Goal: Task Accomplishment & Management: Manage account settings

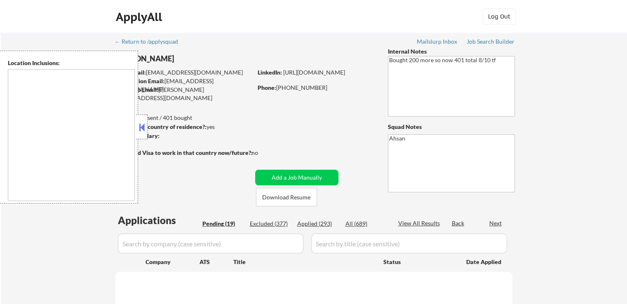
type textarea "[GEOGRAPHIC_DATA], [GEOGRAPHIC_DATA], [GEOGRAPHIC_DATA] [GEOGRAPHIC_DATA], [GEO…"
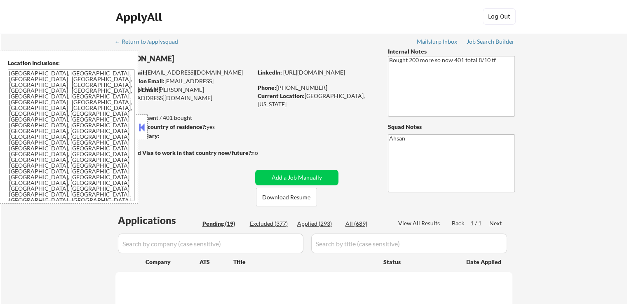
select select ""pending""
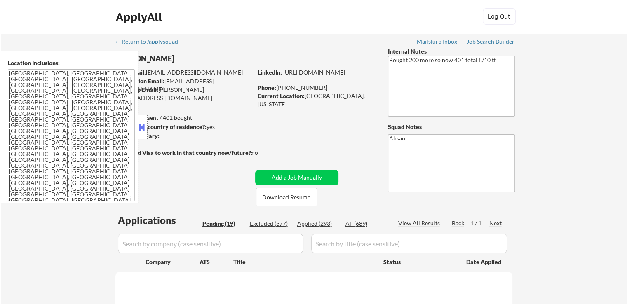
select select ""pending""
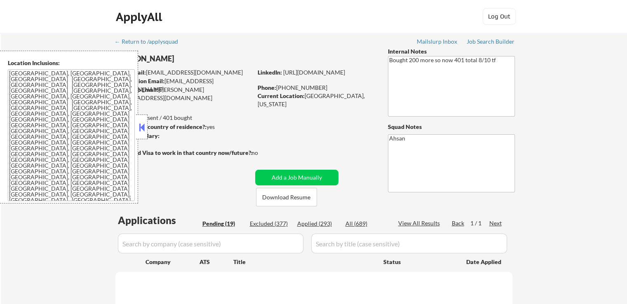
select select ""pending""
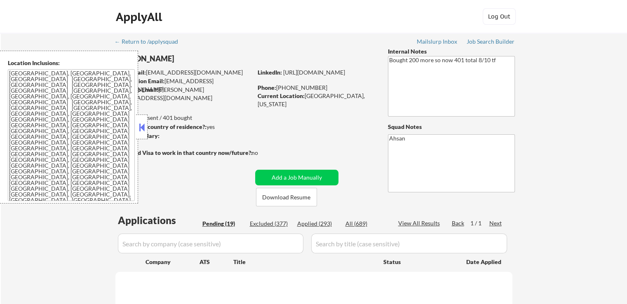
select select ""pending""
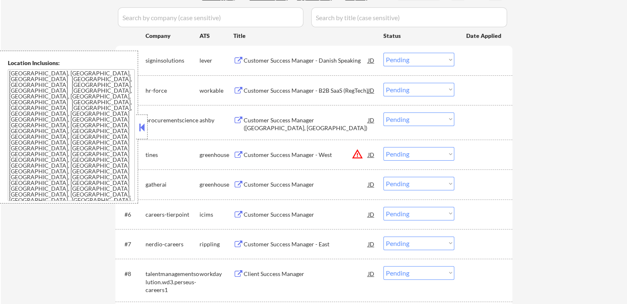
scroll to position [206, 0]
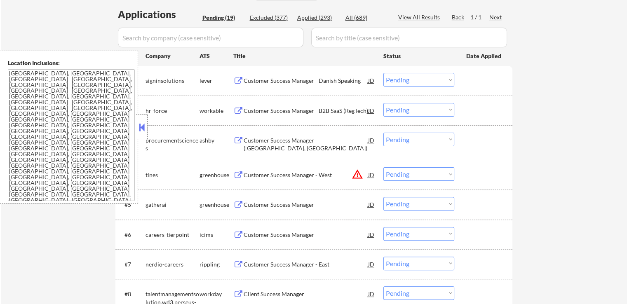
click at [427, 178] on select "Choose an option... Pending Applied Excluded (Questions) Excluded (Expired) Exc…" at bounding box center [418, 174] width 71 height 14
click at [383, 167] on select "Choose an option... Pending Applied Excluded (Questions) Excluded (Expired) Exc…" at bounding box center [418, 174] width 71 height 14
click at [558, 157] on div "← Return to /applysquad Mailslurp Inbox Job Search Builder [PERSON_NAME] User E…" at bounding box center [314, 275] width 626 height 896
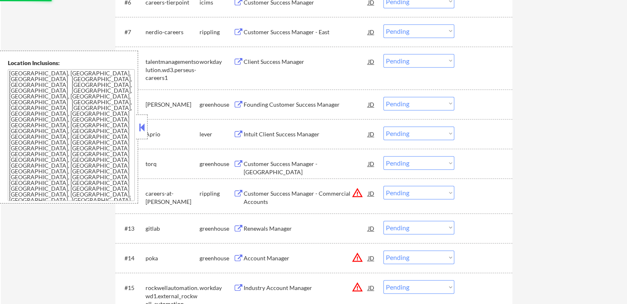
scroll to position [494, 0]
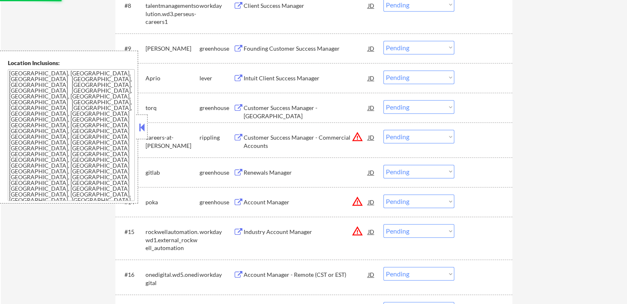
select select ""pending""
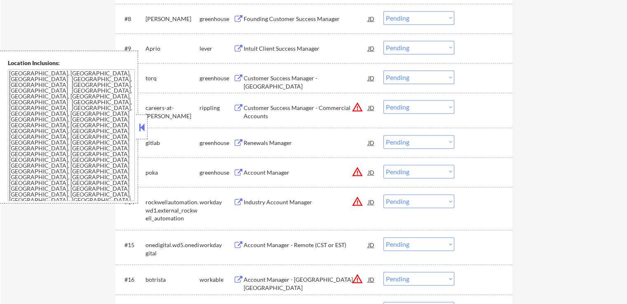
click at [321, 107] on div "Customer Success Manager - Commercial Accounts" at bounding box center [306, 112] width 124 height 16
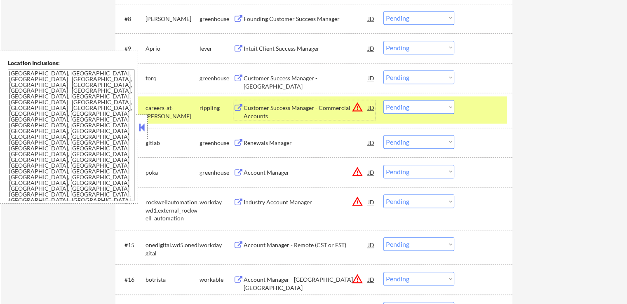
click at [303, 174] on div "Account Manager" at bounding box center [306, 173] width 124 height 8
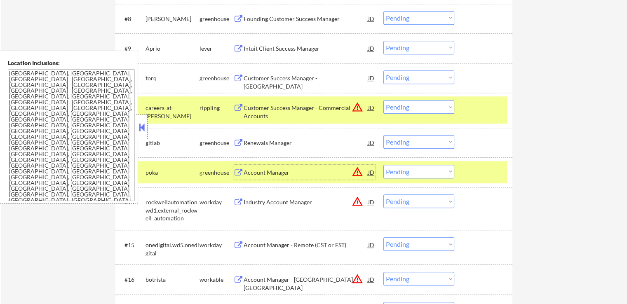
click at [295, 201] on div "Industry Account Manager" at bounding box center [306, 202] width 124 height 8
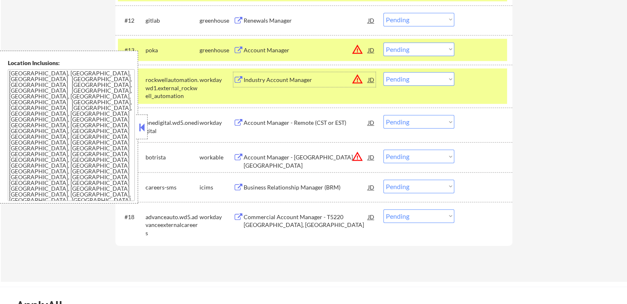
scroll to position [618, 0]
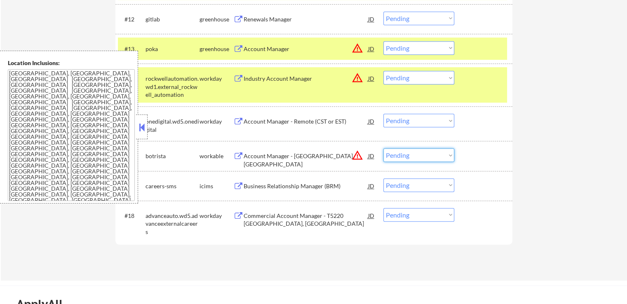
drag, startPoint x: 421, startPoint y: 154, endPoint x: 422, endPoint y: 160, distance: 6.6
click at [421, 154] on select "Choose an option... Pending Applied Excluded (Questions) Excluded (Expired) Exc…" at bounding box center [418, 155] width 71 height 14
click at [383, 148] on select "Choose an option... Pending Applied Excluded (Questions) Excluded (Expired) Exc…" at bounding box center [418, 155] width 71 height 14
select select ""pending""
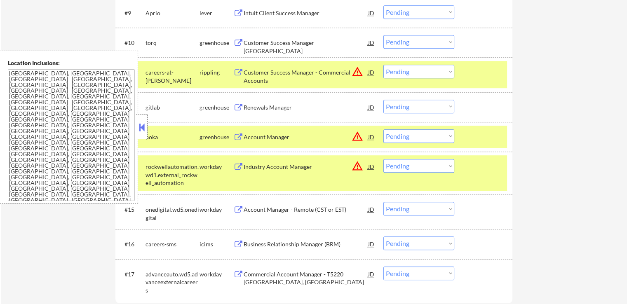
scroll to position [494, 0]
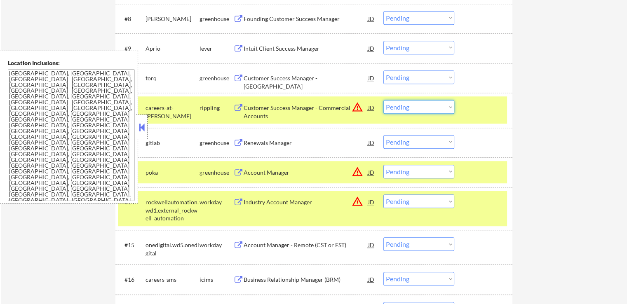
drag, startPoint x: 420, startPoint y: 105, endPoint x: 421, endPoint y: 110, distance: 4.6
click at [420, 105] on select "Choose an option... Pending Applied Excluded (Questions) Excluded (Expired) Exc…" at bounding box center [418, 107] width 71 height 14
click at [383, 100] on select "Choose an option... Pending Applied Excluded (Questions) Excluded (Expired) Exc…" at bounding box center [418, 107] width 71 height 14
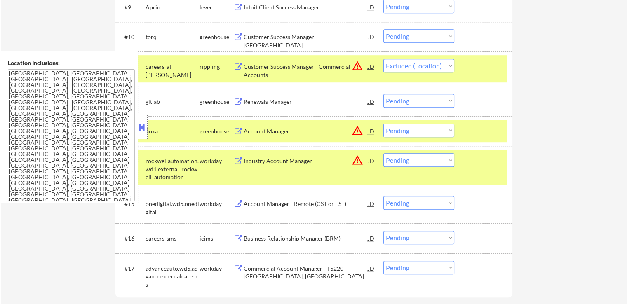
select select ""pending""
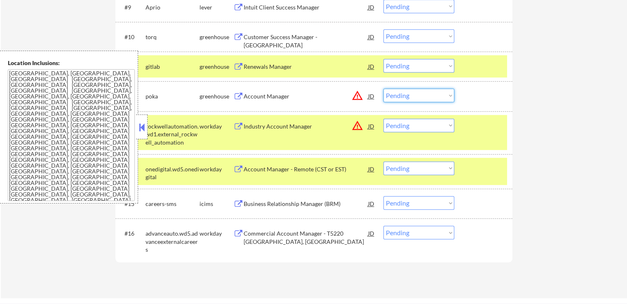
click at [411, 94] on select "Choose an option... Pending Applied Excluded (Questions) Excluded (Expired) Exc…" at bounding box center [418, 96] width 71 height 14
click at [383, 89] on select "Choose an option... Pending Applied Excluded (Questions) Excluded (Expired) Exc…" at bounding box center [418, 96] width 71 height 14
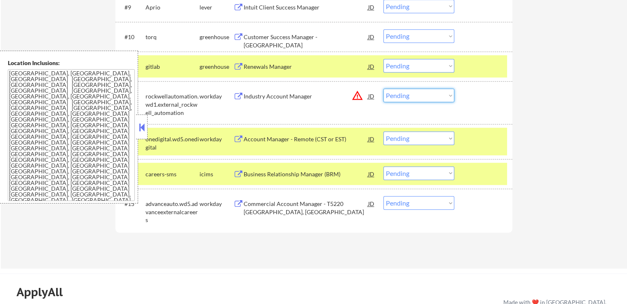
drag, startPoint x: 420, startPoint y: 94, endPoint x: 422, endPoint y: 101, distance: 7.2
click at [420, 94] on select "Choose an option... Pending Applied Excluded (Questions) Excluded (Expired) Exc…" at bounding box center [418, 96] width 71 height 14
click at [383, 89] on select "Choose an option... Pending Applied Excluded (Questions) Excluded (Expired) Exc…" at bounding box center [418, 96] width 71 height 14
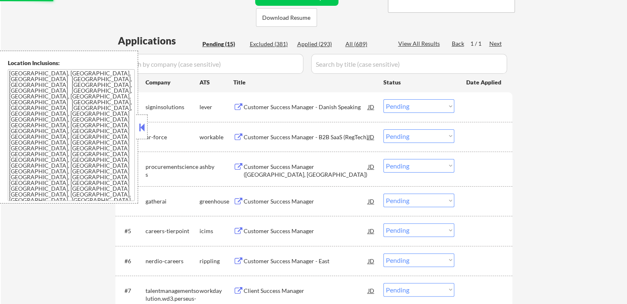
scroll to position [165, 0]
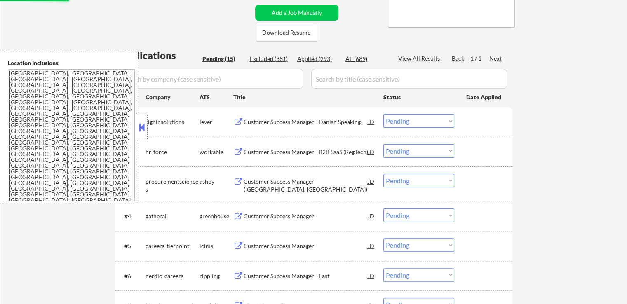
select select ""pending""
click at [304, 120] on div "Customer Success Manager - Danish Speaking" at bounding box center [306, 122] width 124 height 8
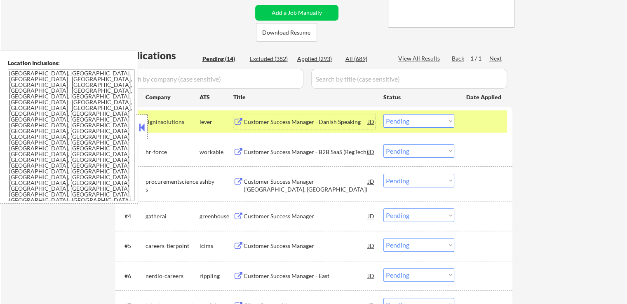
click at [339, 153] on div "Customer Success Manager - B2B SaaS (RegTech)" at bounding box center [306, 152] width 124 height 8
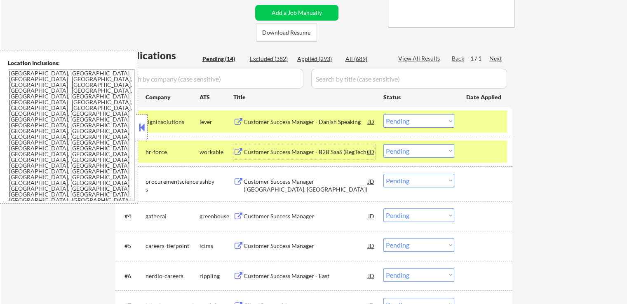
drag, startPoint x: 403, startPoint y: 117, endPoint x: 403, endPoint y: 127, distance: 9.9
click at [403, 117] on select "Choose an option... Pending Applied Excluded (Questions) Excluded (Expired) Exc…" at bounding box center [418, 121] width 71 height 14
click at [383, 114] on select "Choose an option... Pending Applied Excluded (Questions) Excluded (Expired) Exc…" at bounding box center [418, 121] width 71 height 14
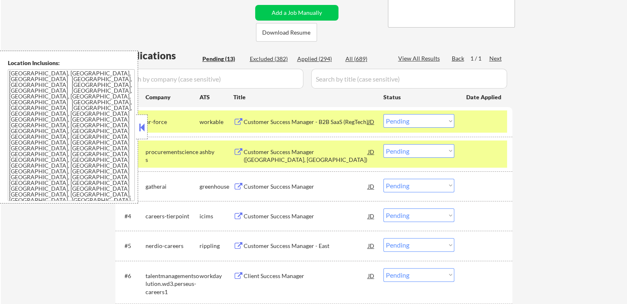
click at [327, 149] on div "Customer Success Manager ([GEOGRAPHIC_DATA], [GEOGRAPHIC_DATA])" at bounding box center [306, 156] width 124 height 16
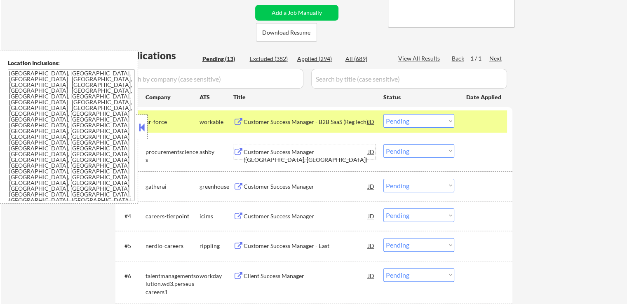
click at [427, 122] on select "Choose an option... Pending Applied Excluded (Questions) Excluded (Expired) Exc…" at bounding box center [418, 121] width 71 height 14
click at [383, 114] on select "Choose an option... Pending Applied Excluded (Questions) Excluded (Expired) Exc…" at bounding box center [418, 121] width 71 height 14
click at [265, 185] on div "Customer Success Manager" at bounding box center [306, 187] width 124 height 8
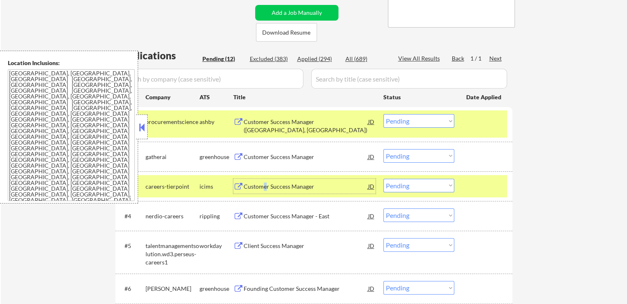
click at [410, 119] on select "Choose an option... Pending Applied Excluded (Questions) Excluded (Expired) Exc…" at bounding box center [418, 121] width 71 height 14
click at [383, 114] on select "Choose an option... Pending Applied Excluded (Questions) Excluded (Expired) Exc…" at bounding box center [418, 121] width 71 height 14
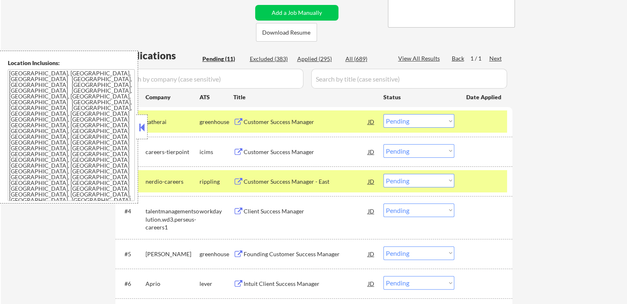
click at [303, 150] on div "Customer Success Manager" at bounding box center [306, 152] width 124 height 8
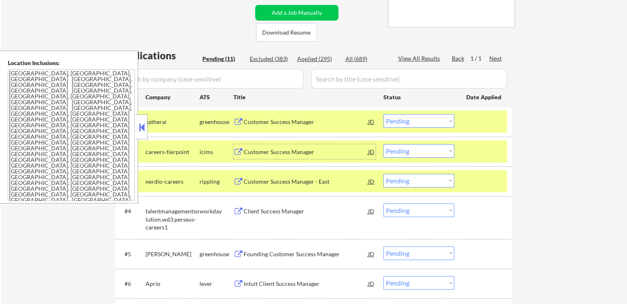
click at [438, 119] on select "Choose an option... Pending Applied Excluded (Questions) Excluded (Expired) Exc…" at bounding box center [418, 121] width 71 height 14
click at [383, 114] on select "Choose an option... Pending Applied Excluded (Questions) Excluded (Expired) Exc…" at bounding box center [418, 121] width 71 height 14
click at [331, 178] on div "Customer Success Manager - East" at bounding box center [306, 182] width 124 height 8
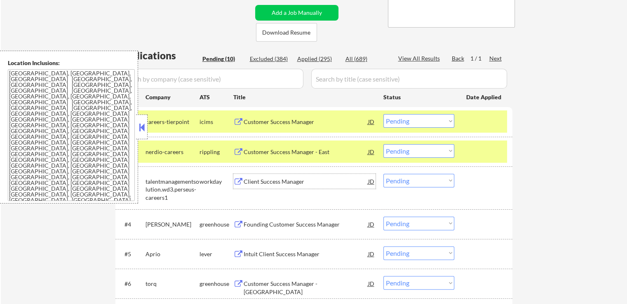
click at [421, 126] on select "Choose an option... Pending Applied Excluded (Questions) Excluded (Expired) Exc…" at bounding box center [418, 121] width 71 height 14
select select ""excluded""
click at [383, 114] on select "Choose an option... Pending Applied Excluded (Questions) Excluded (Expired) Exc…" at bounding box center [418, 121] width 71 height 14
click at [308, 178] on div "Client Success Manager" at bounding box center [306, 182] width 124 height 8
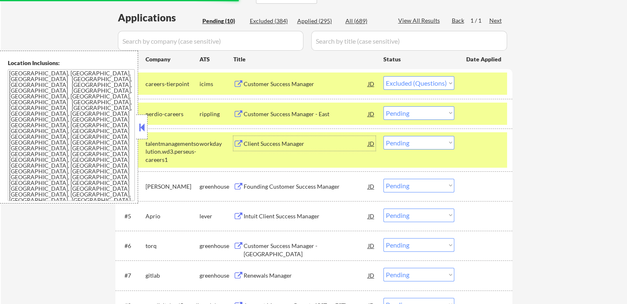
scroll to position [247, 0]
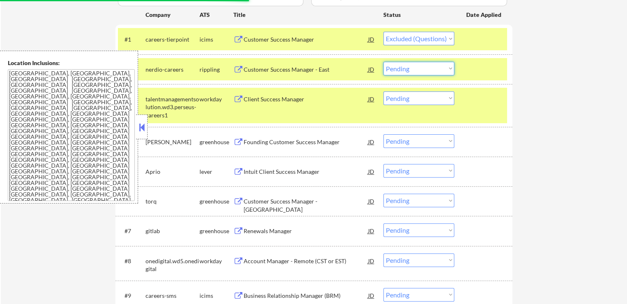
click at [417, 66] on select "Choose an option... Pending Applied Excluded (Questions) Excluded (Expired) Exc…" at bounding box center [418, 69] width 71 height 14
select select ""excluded""
click at [383, 62] on select "Choose an option... Pending Applied Excluded (Questions) Excluded (Expired) Exc…" at bounding box center [418, 69] width 71 height 14
click at [302, 142] on div "Founding Customer Success Manager" at bounding box center [306, 142] width 124 height 8
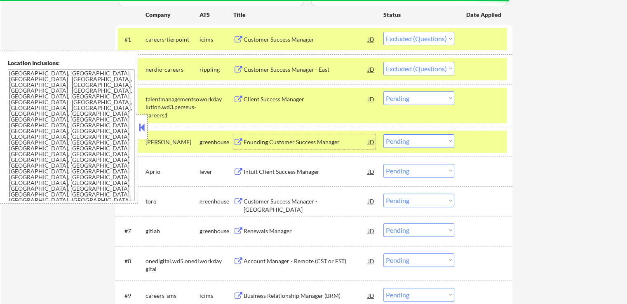
scroll to position [206, 0]
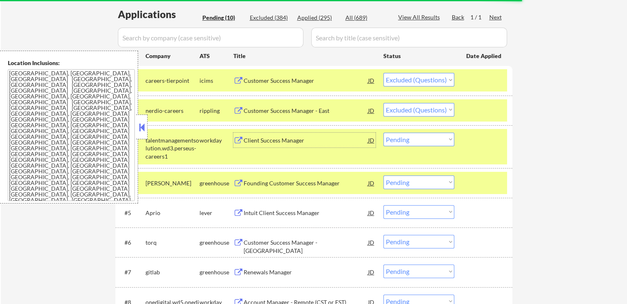
click at [283, 139] on div "Client Success Manager" at bounding box center [306, 140] width 124 height 8
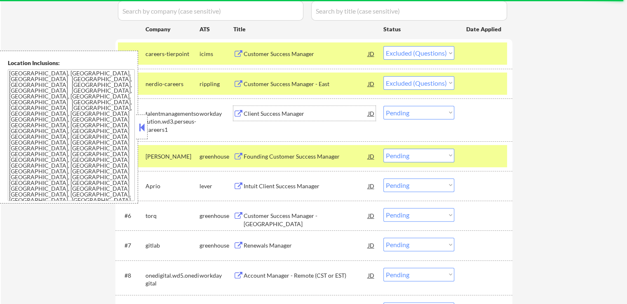
scroll to position [247, 0]
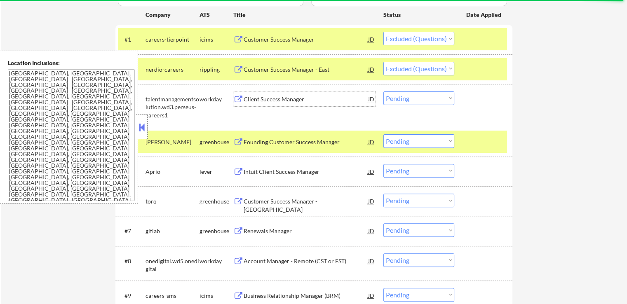
click at [405, 100] on select "Choose an option... Pending Applied Excluded (Questions) Excluded (Expired) Exc…" at bounding box center [418, 98] width 71 height 14
select select ""applied""
click at [383, 91] on select "Choose an option... Pending Applied Excluded (Questions) Excluded (Expired) Exc…" at bounding box center [418, 98] width 71 height 14
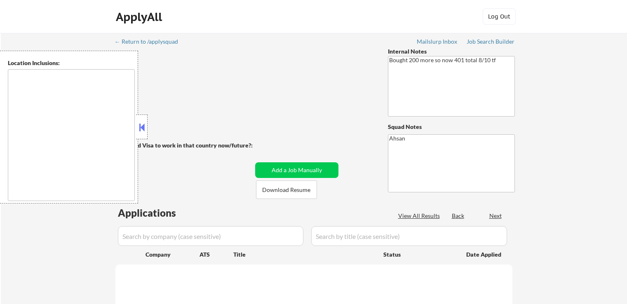
scroll to position [280, 0]
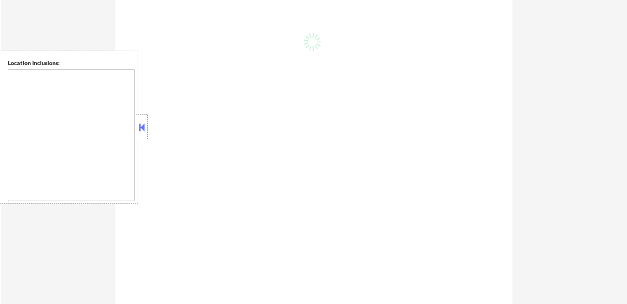
type textarea "[GEOGRAPHIC_DATA], [GEOGRAPHIC_DATA], [GEOGRAPHIC_DATA] [GEOGRAPHIC_DATA], [GEO…"
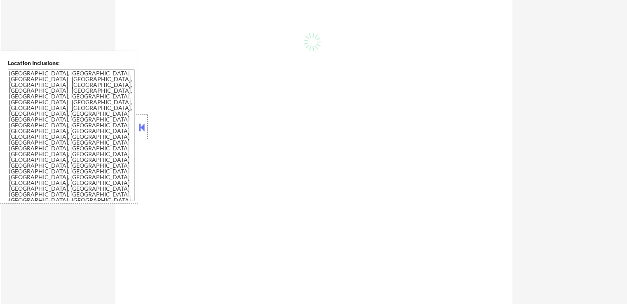
select select ""pending""
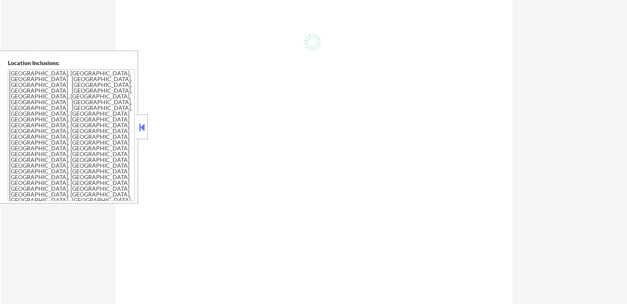
select select ""pending""
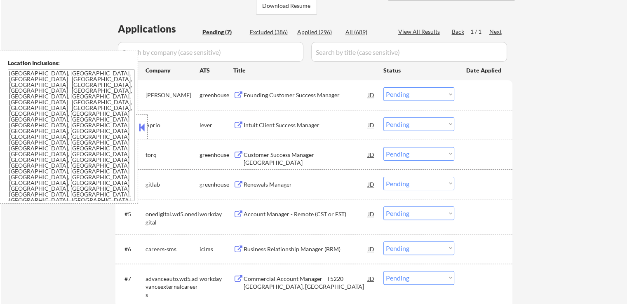
scroll to position [206, 0]
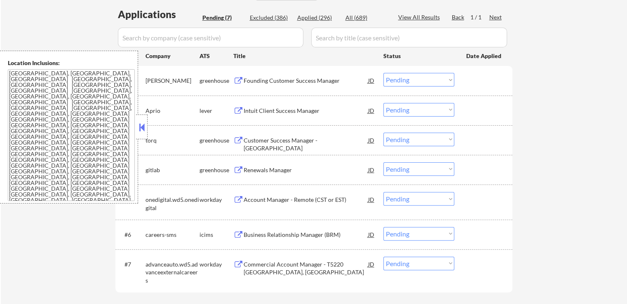
click at [314, 110] on div "Intuit Client Success Manager" at bounding box center [306, 111] width 124 height 8
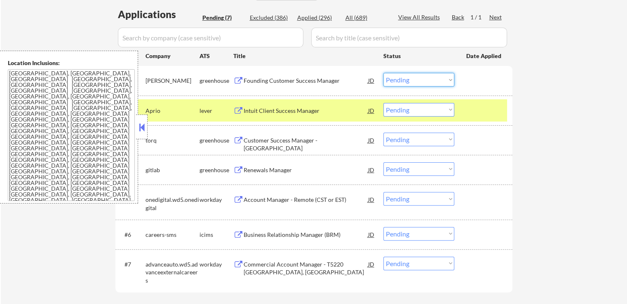
click at [394, 81] on select "Choose an option... Pending Applied Excluded (Questions) Excluded (Expired) Exc…" at bounding box center [418, 80] width 71 height 14
click at [383, 73] on select "Choose an option... Pending Applied Excluded (Questions) Excluded (Expired) Exc…" at bounding box center [418, 80] width 71 height 14
click at [296, 139] on div "Customer Success Manager - [GEOGRAPHIC_DATA]" at bounding box center [306, 144] width 124 height 16
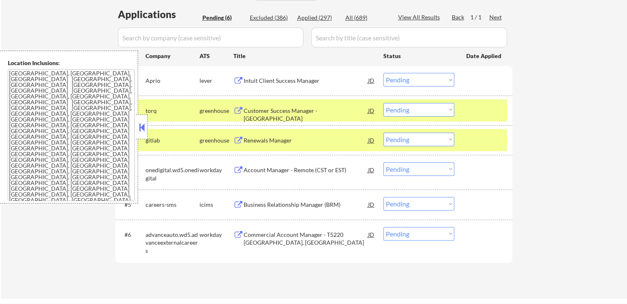
click at [414, 79] on select "Choose an option... Pending Applied Excluded (Questions) Excluded (Expired) Exc…" at bounding box center [418, 80] width 71 height 14
click at [383, 73] on select "Choose an option... Pending Applied Excluded (Questions) Excluded (Expired) Exc…" at bounding box center [418, 80] width 71 height 14
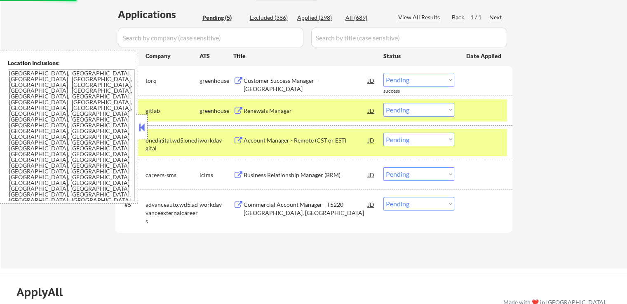
click at [300, 114] on div "Renewals Manager" at bounding box center [306, 111] width 124 height 8
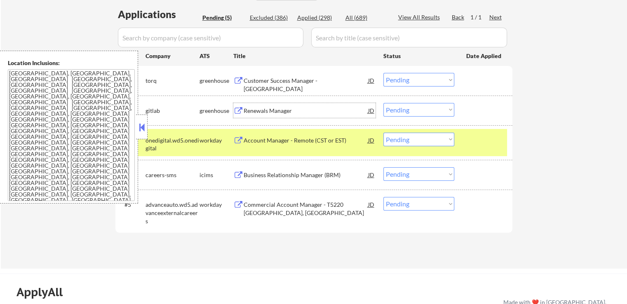
click at [405, 80] on select "Choose an option... Pending Applied Excluded (Questions) Excluded (Expired) Exc…" at bounding box center [418, 80] width 71 height 14
click at [383, 73] on select "Choose an option... Pending Applied Excluded (Questions) Excluded (Expired) Exc…" at bounding box center [418, 80] width 71 height 14
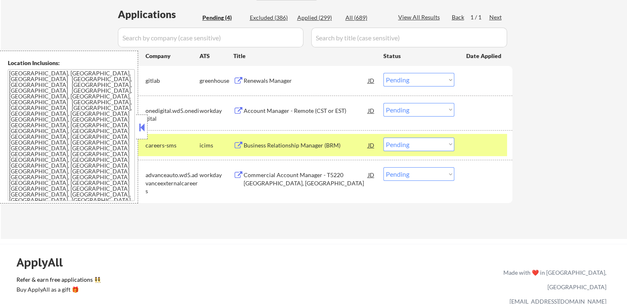
click at [307, 108] on div "Account Manager - Remote (CST or EST)" at bounding box center [306, 111] width 124 height 8
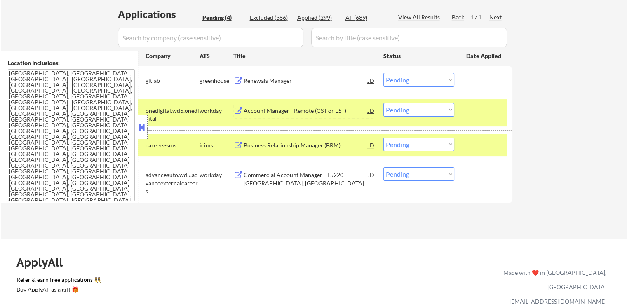
click at [395, 78] on select "Choose an option... Pending Applied Excluded (Questions) Excluded (Expired) Exc…" at bounding box center [418, 80] width 71 height 14
click at [383, 73] on select "Choose an option... Pending Applied Excluded (Questions) Excluded (Expired) Exc…" at bounding box center [418, 80] width 71 height 14
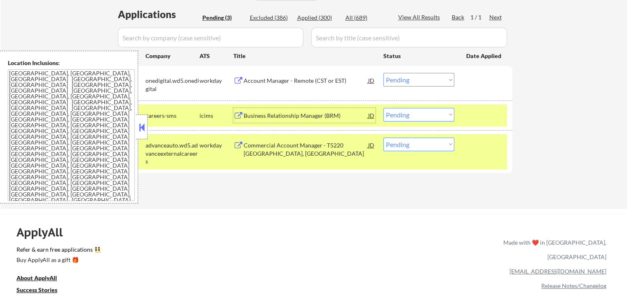
click at [300, 116] on div "Business Relationship Manager (BRM)" at bounding box center [306, 116] width 124 height 8
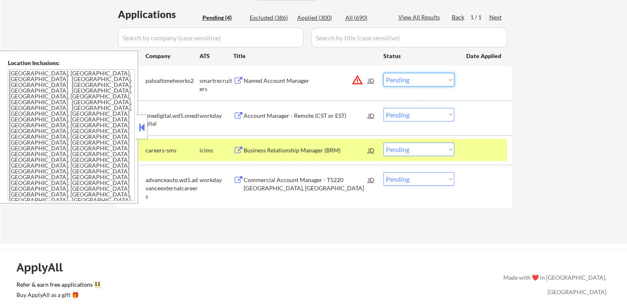
click at [401, 75] on select "Choose an option... Pending Applied Excluded (Questions) Excluded (Expired) Exc…" at bounding box center [418, 80] width 71 height 14
click at [540, 88] on div "← Return to /applysquad Mailslurp Inbox Job Search Builder Michael Hilnbrand Us…" at bounding box center [314, 35] width 626 height 417
click at [427, 79] on select "Choose an option... Pending Applied Excluded (Questions) Excluded (Expired) Exc…" at bounding box center [418, 80] width 71 height 14
select select ""excluded__location_""
click at [383, 73] on select "Choose an option... Pending Applied Excluded (Questions) Excluded (Expired) Exc…" at bounding box center [418, 80] width 71 height 14
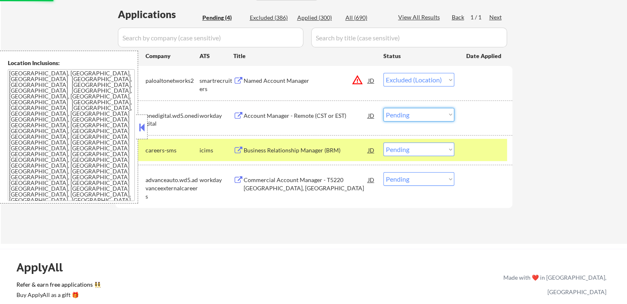
click at [410, 114] on select "Choose an option... Pending Applied Excluded (Questions) Excluded (Expired) Exc…" at bounding box center [418, 115] width 71 height 14
select select ""excluded""
click at [383, 108] on select "Choose an option... Pending Applied Excluded (Questions) Excluded (Expired) Exc…" at bounding box center [418, 115] width 71 height 14
click at [560, 101] on div "← Return to /applysquad Mailslurp Inbox Job Search Builder Michael Hilnbrand Us…" at bounding box center [314, 35] width 626 height 417
click at [327, 177] on div "Commercial Account Manager - T5220 [GEOGRAPHIC_DATA], [GEOGRAPHIC_DATA]" at bounding box center [306, 184] width 124 height 16
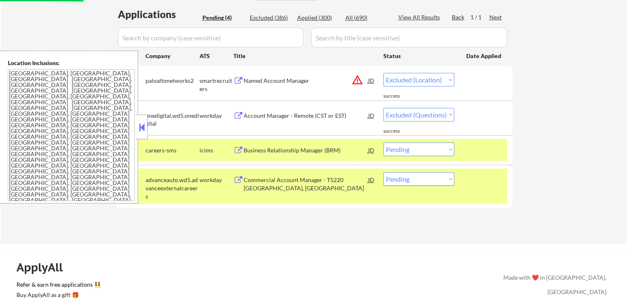
select select ""pending""
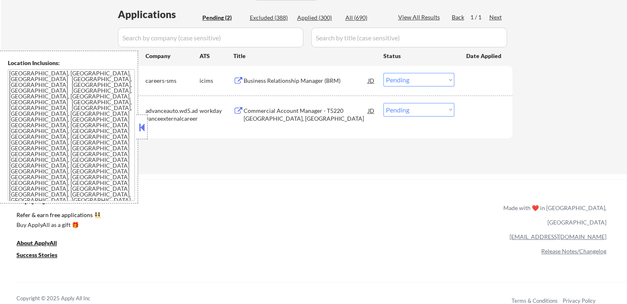
drag, startPoint x: 399, startPoint y: 80, endPoint x: 405, endPoint y: 84, distance: 6.8
click at [399, 80] on select "Choose an option... Pending Applied Excluded (Questions) Excluded (Expired) Exc…" at bounding box center [418, 80] width 71 height 14
click at [383, 73] on select "Choose an option... Pending Applied Excluded (Questions) Excluded (Expired) Exc…" at bounding box center [418, 80] width 71 height 14
click at [376, 152] on div "Applications Pending (2) Excluded (388) Applied (300) All (690) View All Result…" at bounding box center [313, 82] width 397 height 151
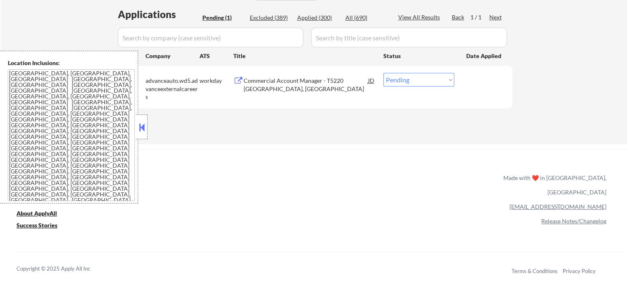
click at [419, 79] on select "Choose an option... Pending Applied Excluded (Questions) Excluded (Expired) Exc…" at bounding box center [418, 80] width 71 height 14
select select ""excluded__expired_""
click at [383, 73] on select "Choose an option... Pending Applied Excluded (Questions) Excluded (Expired) Exc…" at bounding box center [418, 80] width 71 height 14
